Goal: Ask a question: Seek information or help from site administrators or community

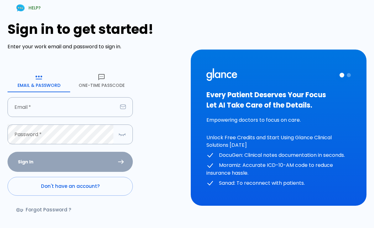
click at [98, 109] on input "Email   *" at bounding box center [63, 107] width 110 height 20
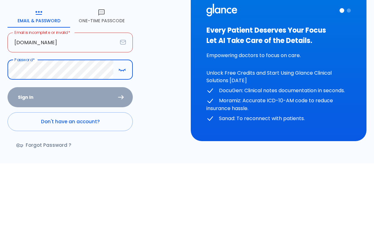
click at [77, 97] on input "[DOMAIN_NAME]" at bounding box center [63, 107] width 110 height 20
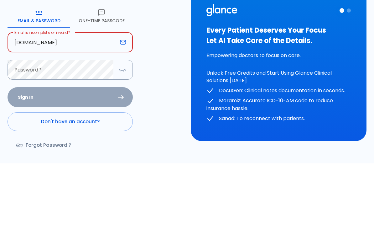
click at [45, 97] on input "[DOMAIN_NAME]" at bounding box center [63, 107] width 110 height 20
click at [62, 97] on input "[DOMAIN_NAME]" at bounding box center [63, 107] width 110 height 20
click at [70, 97] on input "[DOMAIN_NAME]" at bounding box center [63, 107] width 110 height 20
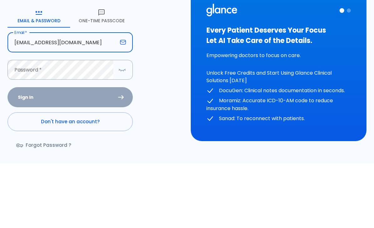
type input "[EMAIL_ADDRESS][DOMAIN_NAME]"
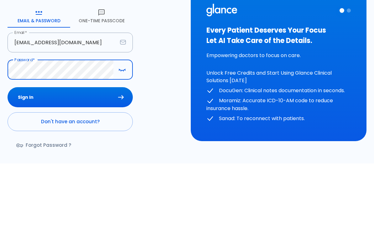
click at [100, 152] on button "Sign In" at bounding box center [70, 162] width 125 height 20
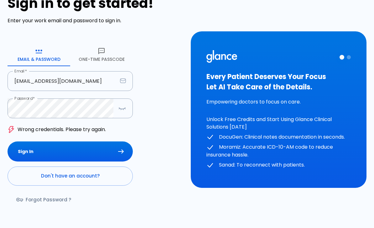
click at [122, 110] on icon "button" at bounding box center [122, 108] width 8 height 8
click at [50, 202] on link "Forgot Password ?" at bounding box center [45, 199] width 74 height 18
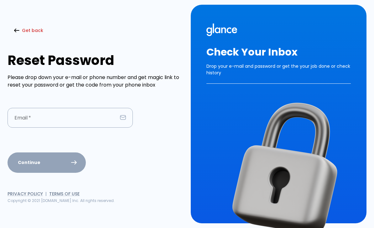
click at [90, 108] on input "Email   *" at bounding box center [63, 118] width 110 height 20
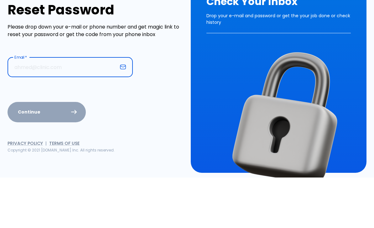
type input "[EMAIL_ADDRESS][DOMAIN_NAME]"
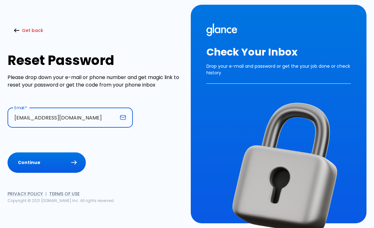
click at [71, 152] on button "Continue" at bounding box center [47, 162] width 78 height 20
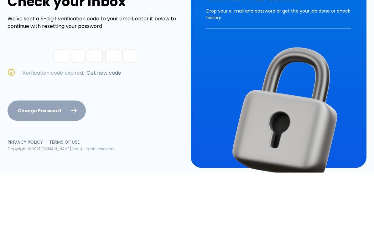
click at [110, 124] on link "Get new code" at bounding box center [103, 127] width 35 height 7
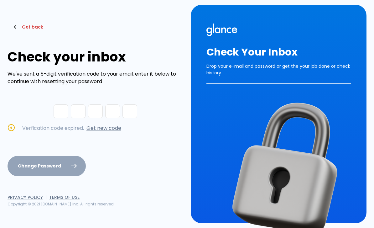
click at [113, 124] on link "Get new code" at bounding box center [103, 127] width 35 height 7
click at [30, 21] on button "Get back" at bounding box center [29, 27] width 43 height 13
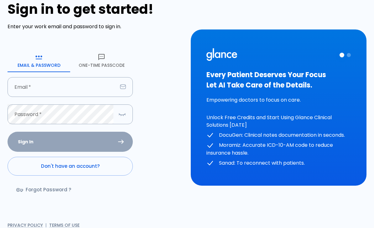
click at [81, 93] on input "Email   *" at bounding box center [63, 87] width 110 height 20
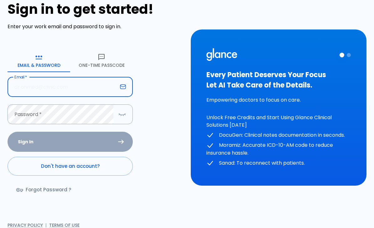
type input "[EMAIL_ADDRESS][DOMAIN_NAME]"
click at [70, 141] on button "Sign In" at bounding box center [70, 142] width 125 height 20
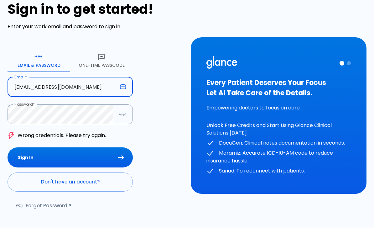
click at [84, 159] on button "Sign In" at bounding box center [70, 157] width 125 height 20
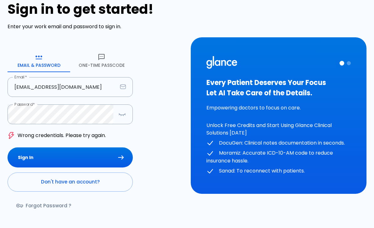
click at [101, 63] on button "One-Time Passcode" at bounding box center [101, 60] width 63 height 23
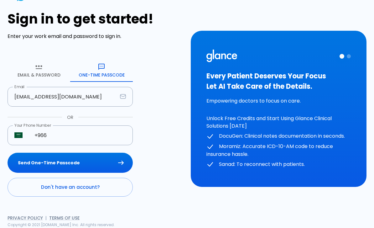
click at [81, 135] on input "+966" at bounding box center [80, 135] width 105 height 20
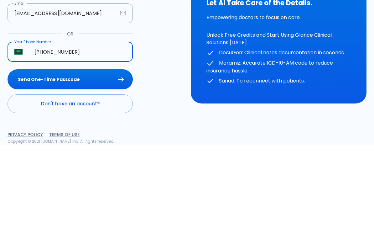
type input "[PHONE_NUMBER]"
click at [99, 153] on button "Send One-Time Passcode" at bounding box center [70, 163] width 125 height 20
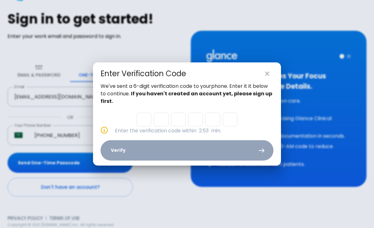
click at [147, 122] on input "Please enter OTP character 1" at bounding box center [144, 119] width 15 height 14
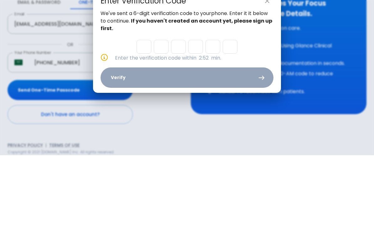
type input "7"
type input "6"
type input "7"
type input "8"
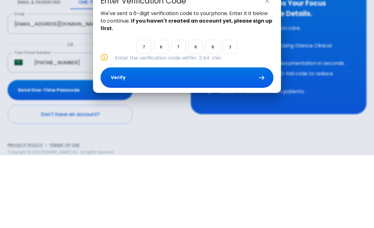
type input "3"
click at [177, 140] on button "Verify" at bounding box center [187, 150] width 173 height 20
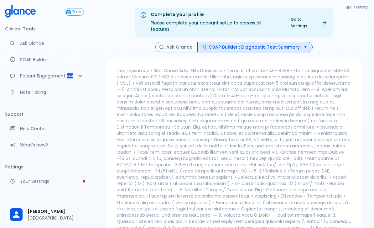
click at [152, 86] on p at bounding box center [234, 183] width 235 height 232
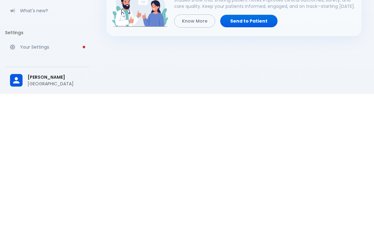
scroll to position [27, 0]
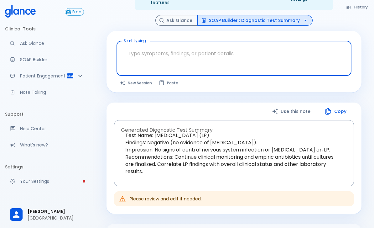
click at [259, 15] on button "SOAP Builder : Diagnostic Test Summary" at bounding box center [254, 20] width 115 height 11
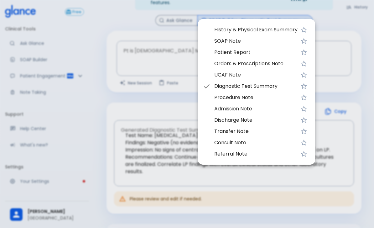
click at [154, 92] on div at bounding box center [187, 114] width 374 height 228
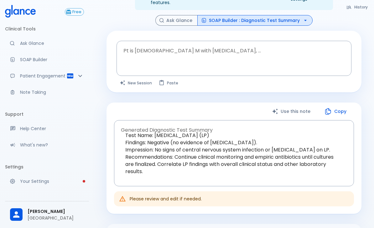
click at [49, 42] on p "Ask Glance" at bounding box center [52, 43] width 64 height 6
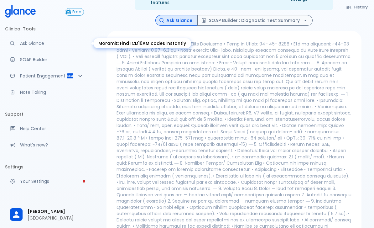
click at [45, 44] on p "Ask Glance" at bounding box center [52, 43] width 64 height 6
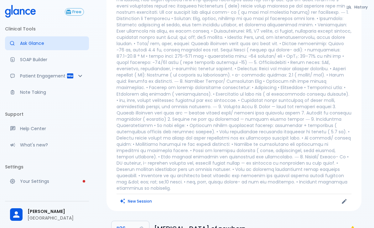
click at [347, 198] on icon "Edit" at bounding box center [344, 201] width 6 height 6
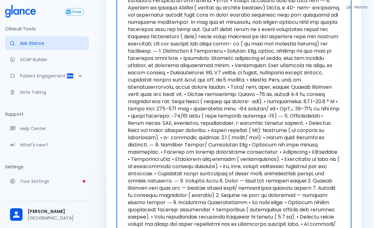
scroll to position [20, 0]
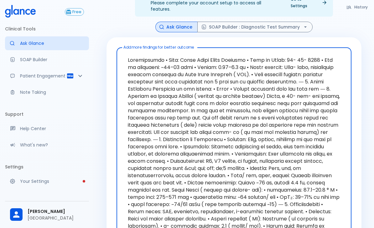
click at [142, 56] on textarea "Add more findings for better outcome" at bounding box center [234, 222] width 226 height 344
click at [142, 55] on textarea "Add more findings for better outcome" at bounding box center [234, 222] width 226 height 344
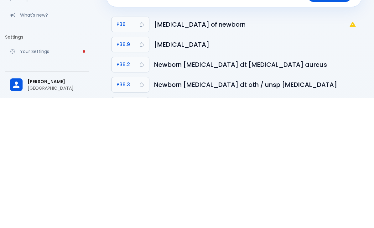
scroll to position [17, 0]
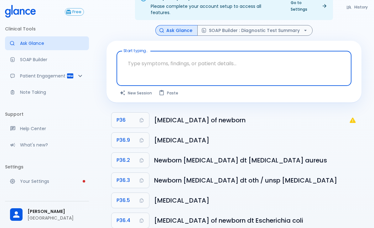
click at [148, 64] on textarea "Start typing..." at bounding box center [234, 64] width 226 height 20
type textarea "What does it mean if a 21-day-old infant presents with fever and bloody dischar…"
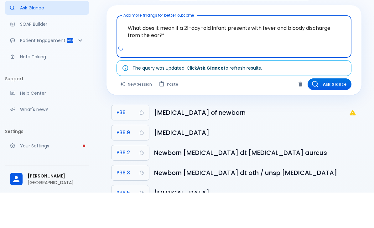
click at [331, 114] on button "Ask Glance" at bounding box center [330, 120] width 44 height 12
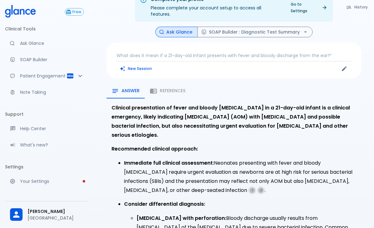
click at [180, 85] on div "Answer References" at bounding box center [234, 90] width 255 height 15
click at [174, 83] on div "Answer References" at bounding box center [234, 90] width 255 height 15
click at [169, 88] on span "References" at bounding box center [173, 91] width 26 height 6
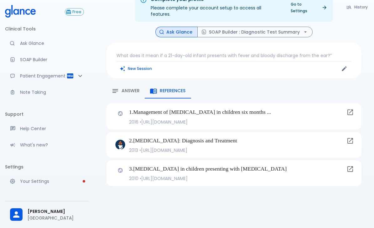
click at [133, 88] on span "Answer" at bounding box center [131, 91] width 18 height 6
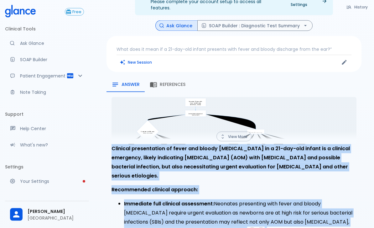
scroll to position [22, 0]
click at [239, 131] on button "View More" at bounding box center [233, 136] width 35 height 10
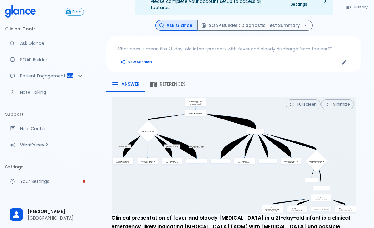
scroll to position [21, 0]
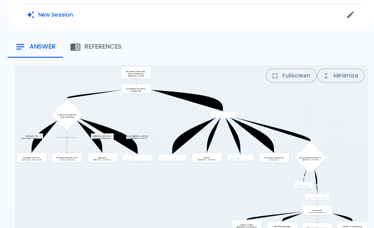
click at [286, 100] on button "Fullscreen" at bounding box center [303, 105] width 35 height 10
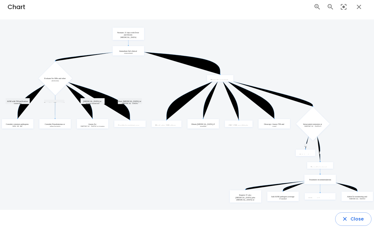
scroll to position [11, 0]
click at [358, 7] on icon "button" at bounding box center [359, 7] width 4 height 4
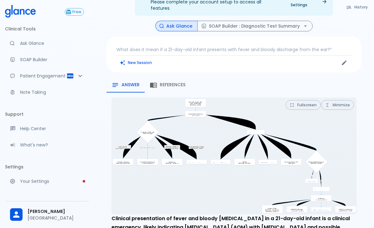
scroll to position [0, 0]
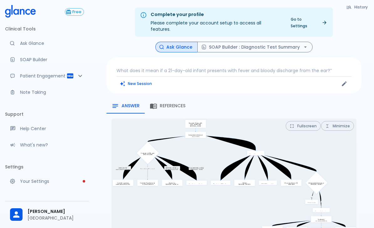
click at [150, 67] on p "What does it mean if a 21-day-old infant presents with fever and bloody dischar…" at bounding box center [234, 70] width 235 height 6
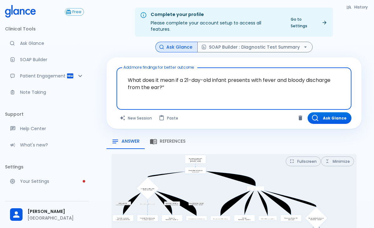
type textarea "Which bacteria can cause [MEDICAL_DATA] in neonates and may also lead to neonat…"
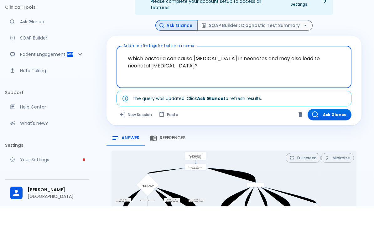
click at [340, 130] on button "Ask Glance" at bounding box center [330, 136] width 44 height 12
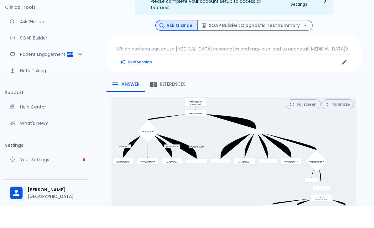
scroll to position [15, 0]
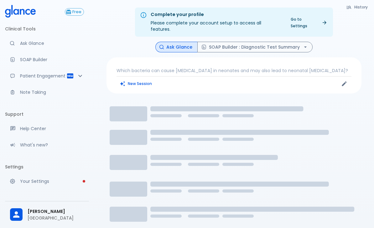
click at [259, 68] on div "Which bacteria can cause [MEDICAL_DATA] in neonates and may also lead to neonat…" at bounding box center [234, 75] width 255 height 36
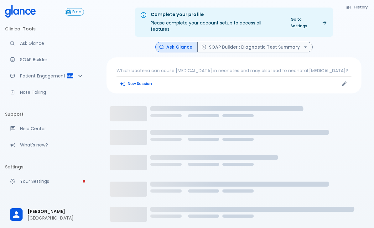
click at [294, 67] on p "Which bacteria can cause [MEDICAL_DATA] in neonates and may also lead to neonat…" at bounding box center [234, 70] width 235 height 6
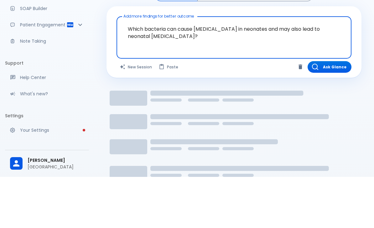
click at [331, 112] on button "Ask Glance" at bounding box center [330, 118] width 44 height 12
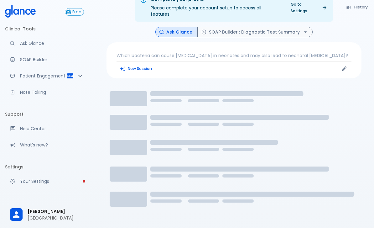
click at [313, 52] on p "Which bacteria can cause [MEDICAL_DATA] in neonates and may also lead to neonat…" at bounding box center [234, 55] width 235 height 6
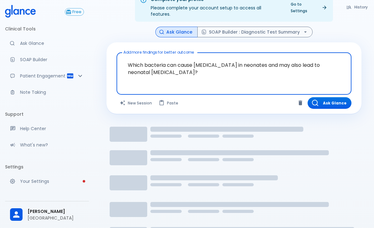
scroll to position [8, 0]
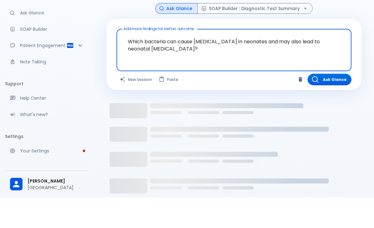
click at [300, 107] on icon "Clear" at bounding box center [301, 109] width 4 height 5
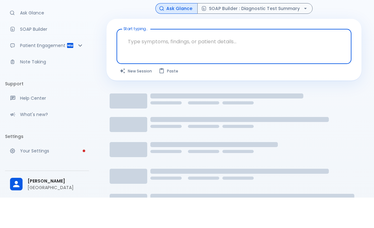
click at [147, 62] on textarea "Start typing..." at bounding box center [234, 72] width 226 height 20
paste textarea "[PERSON_NAME] is a 21-day-old full-term [DEMOGRAPHIC_DATA] who presented with f…"
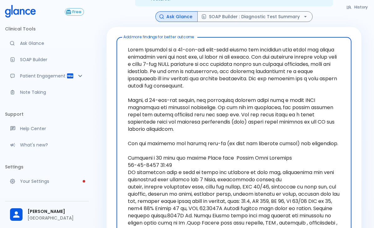
scroll to position [0, 0]
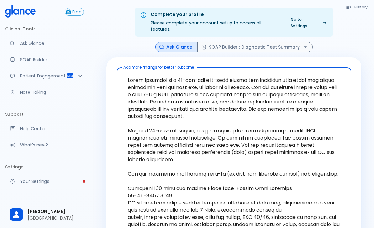
type textarea "[PERSON_NAME] is a 21-day-old full-term [DEMOGRAPHIC_DATA] who presented with f…"
click at [280, 42] on button "SOAP Builder : Diagnostic Test Summary" at bounding box center [254, 47] width 115 height 11
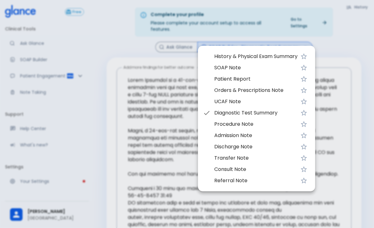
click at [234, 75] on span "Patient Report" at bounding box center [255, 79] width 83 height 8
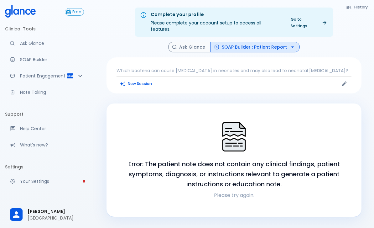
click at [333, 67] on p "Which bacteria can cause [MEDICAL_DATA] in neonates and may also lead to neonat…" at bounding box center [234, 70] width 235 height 6
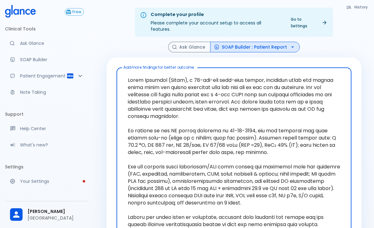
scroll to position [116, 0]
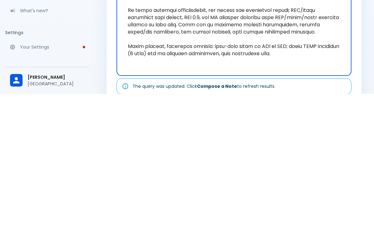
type textarea "Lorem Ipsumdol (Sitam), c 98-adi-eli sedd-eius tempor, incididun utlab etd magn…"
click at [363, 57] on div "History Ask Glance SOAP Builder : Patient Report Add more findings for better o…" at bounding box center [234, 148] width 270 height 444
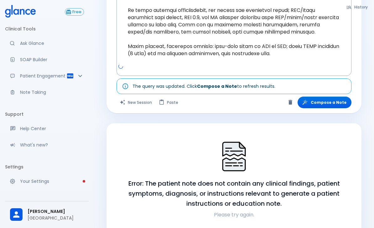
click at [336, 96] on button "Compose a Note" at bounding box center [325, 102] width 54 height 12
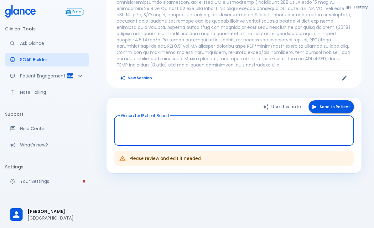
type textarea "Lorem, I dolo sita conse a elitse doeiusmo. Temp in u laboree do mag aliquaeni:…"
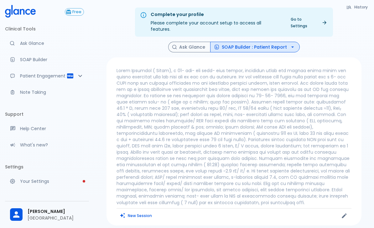
click at [268, 42] on button "SOAP Builder : Patient Report" at bounding box center [255, 47] width 90 height 11
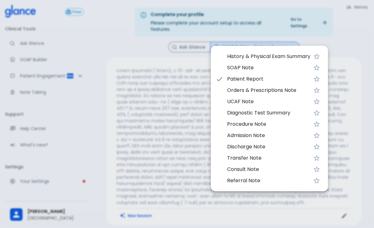
click at [277, 56] on span "History & Physical Exam Summary" at bounding box center [268, 57] width 83 height 8
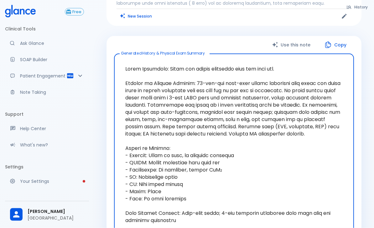
scroll to position [206, 0]
